Goal: Information Seeking & Learning: Learn about a topic

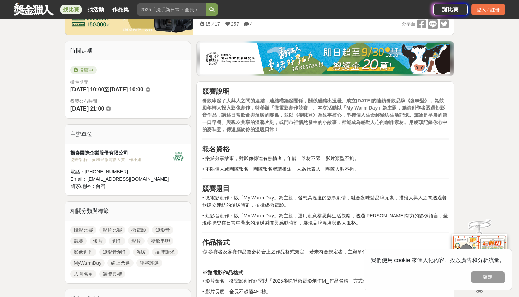
scroll to position [150, 0]
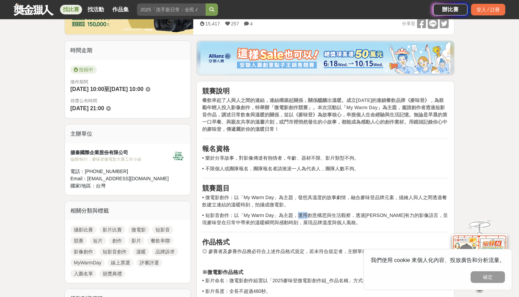
drag, startPoint x: 297, startPoint y: 215, endPoint x: 316, endPoint y: 215, distance: 18.5
click at [315, 215] on p "• 短影音創作：以「My Warm Day」為主題，運用創意構思與生活觀察，透過[PERSON_NAME]有力的影像語言，呈現麥味登在日常中帶來的溫暖瞬間與感…" at bounding box center [325, 219] width 247 height 14
click at [316, 215] on p "• 短影音創作：以「My Warm Day」為主題，運用創意構思與生活觀察，透過[PERSON_NAME]有力的影像語言，呈現麥味登在日常中帶來的溫暖瞬間與感…" at bounding box center [325, 219] width 247 height 14
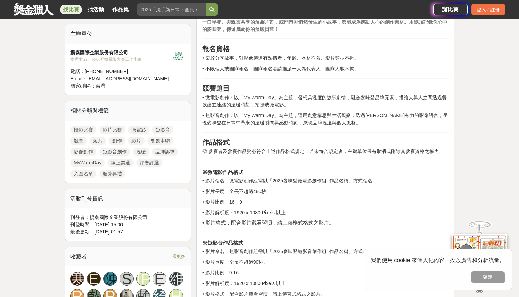
scroll to position [250, 0]
click at [388, 122] on p "• 短影音創作：以「My Warm Day」為主題，運用創意構思與生活觀察，透過[PERSON_NAME]有力的影像語言，呈現麥味登在日常中帶來的溫暖瞬間與感…" at bounding box center [325, 119] width 247 height 14
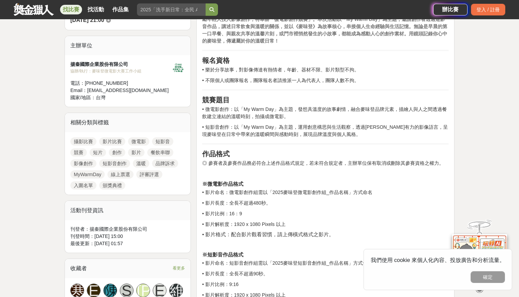
scroll to position [235, 0]
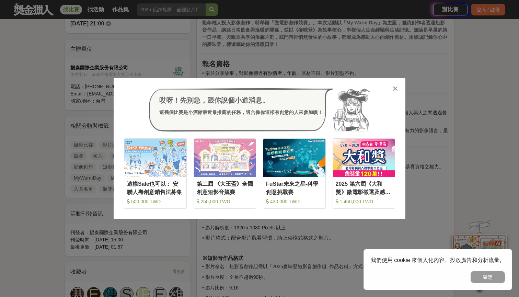
click at [397, 87] on icon at bounding box center [395, 88] width 5 height 7
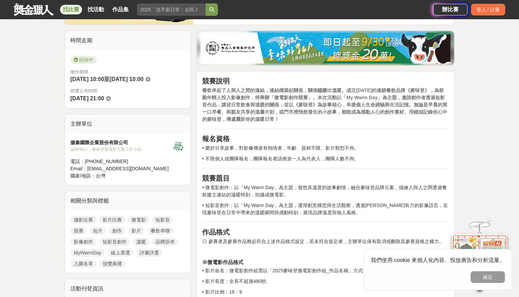
scroll to position [161, 0]
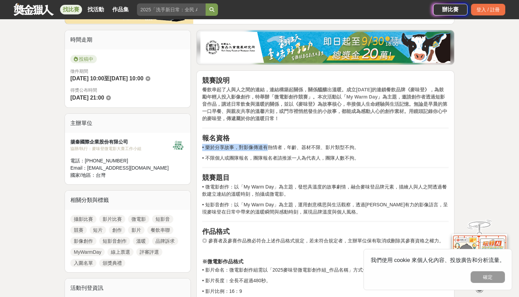
drag, startPoint x: 266, startPoint y: 149, endPoint x: 365, endPoint y: 142, distance: 98.8
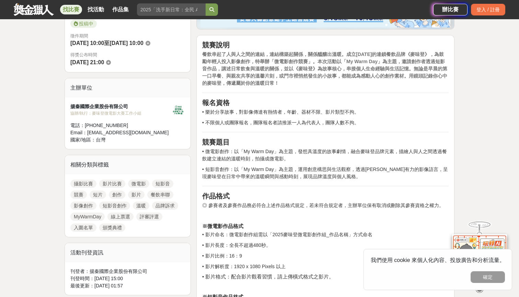
scroll to position [195, 0]
click at [369, 69] on strong "餐飲串起了人與人之間的連結，連結構築起關係，關係醞釀出溫暖。成立[DATE]的連鎖餐飲品牌《麥味登》，為鼓勵年輕人投入影像創作，特舉辦「微電影創作競賽」。本次…" at bounding box center [324, 69] width 245 height 34
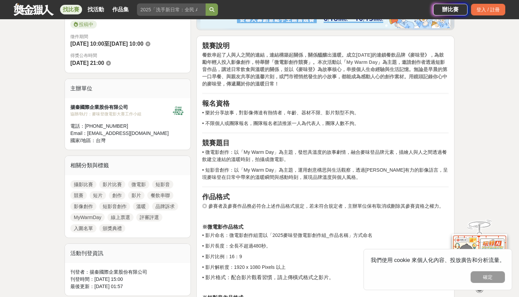
click at [347, 80] on p "餐飲串起了人與人之間的連結，連結構築起關係，關係醞釀出溫暖。成立[DATE]的連鎖餐飲品牌《麥味登》，為鼓勵年輕人投入影像創作，特舉辦「微電影創作競賽」。本次…" at bounding box center [325, 70] width 247 height 36
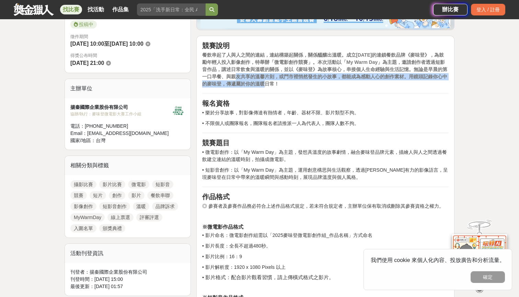
drag, startPoint x: 256, startPoint y: 76, endPoint x: 328, endPoint y: 83, distance: 71.8
click at [328, 83] on p "餐飲串起了人與人之間的連結，連結構築起關係，關係醞釀出溫暖。成立[DATE]的連鎖餐飲品牌《麥味登》，為鼓勵年輕人投入影像創作，特舉辦「微電影創作競賽」。本次…" at bounding box center [325, 70] width 247 height 36
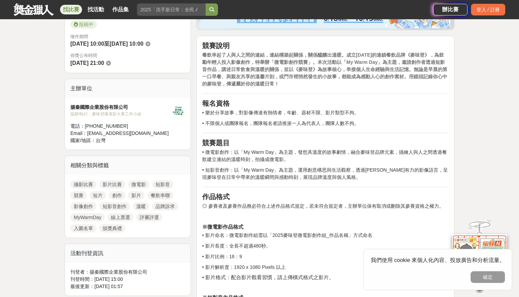
click at [328, 83] on p "餐飲串起了人與人之間的連結，連結構築起關係，關係醞釀出溫暖。成立[DATE]的連鎖餐飲品牌《麥味登》，為鼓勵年輕人投入影像創作，特舉辦「微電影創作競賽」。本次…" at bounding box center [325, 70] width 247 height 36
click at [333, 76] on strong "餐飲串起了人與人之間的連結，連結構築起關係，關係醞釀出溫暖。成立[DATE]的連鎖餐飲品牌《麥味登》，為鼓勵年輕人投入影像創作，特舉辦「微電影創作競賽」。本次…" at bounding box center [324, 69] width 245 height 34
click at [359, 76] on strong "餐飲串起了人與人之間的連結，連結構築起關係，關係醞釀出溫暖。成立[DATE]的連鎖餐飲品牌《麥味登》，為鼓勵年輕人投入影像創作，特舉辦「微電影創作競賽」。本次…" at bounding box center [324, 69] width 245 height 34
click at [250, 78] on strong "餐飲串起了人與人之間的連結，連結構築起關係，關係醞釀出溫暖。成立[DATE]的連鎖餐飲品牌《麥味登》，為鼓勵年輕人投入影像創作，特舉辦「微電影創作競賽」。本次…" at bounding box center [324, 69] width 245 height 34
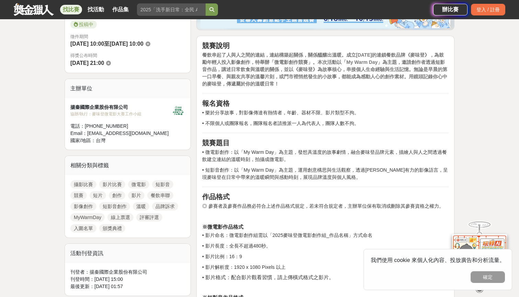
click at [250, 78] on strong "餐飲串起了人與人之間的連結，連結構築起關係，關係醞釀出溫暖。成立[DATE]的連鎖餐飲品牌《麥味登》，為鼓勵年輕人投入影像創作，特舉辦「微電影創作競賽」。本次…" at bounding box center [324, 69] width 245 height 34
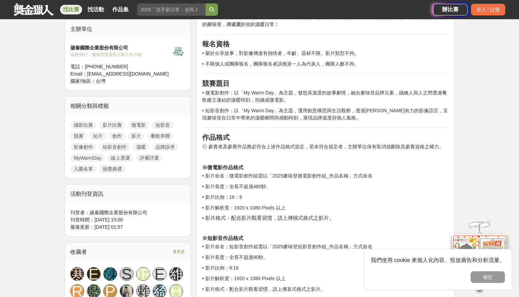
scroll to position [257, 0]
